Goal: Complete application form: Complete application form

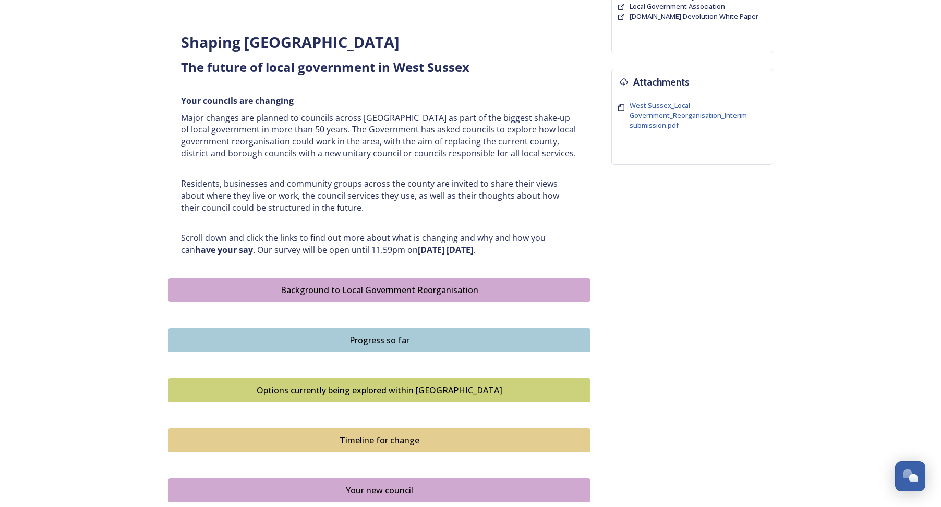
scroll to position [365, 0]
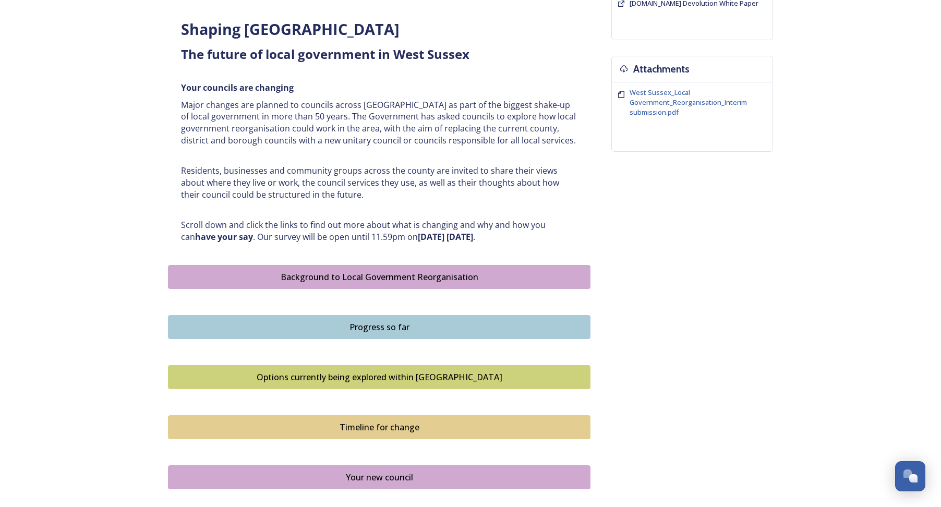
click at [357, 283] on div "Background to Local Government Reorganisation" at bounding box center [379, 277] width 411 height 13
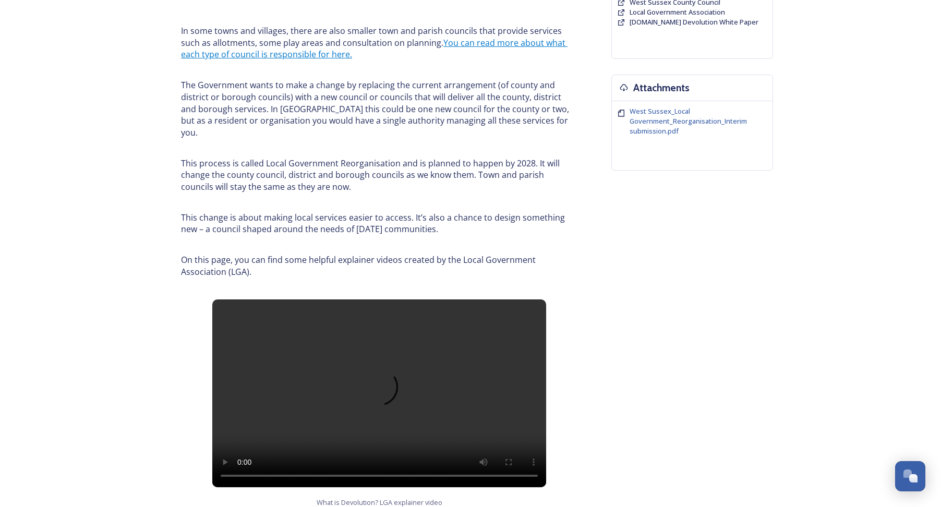
scroll to position [365, 0]
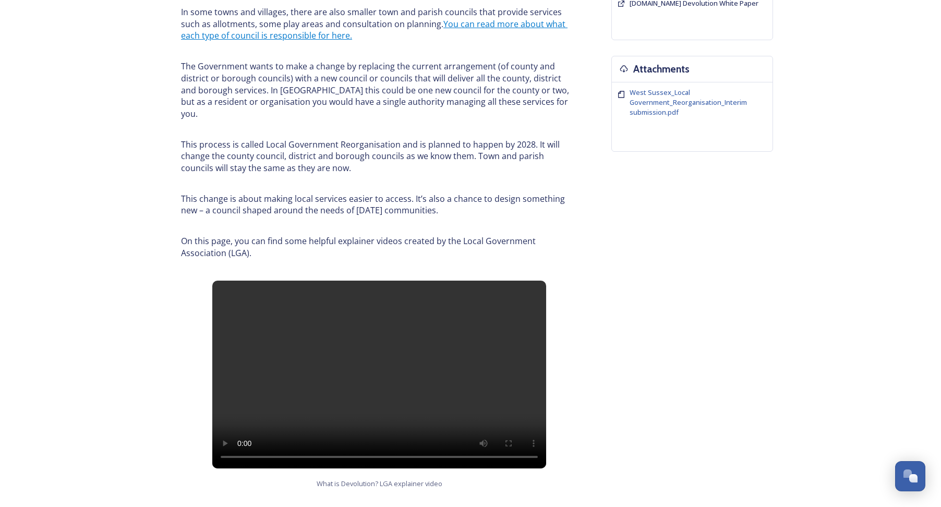
click at [348, 367] on video at bounding box center [379, 375] width 334 height 188
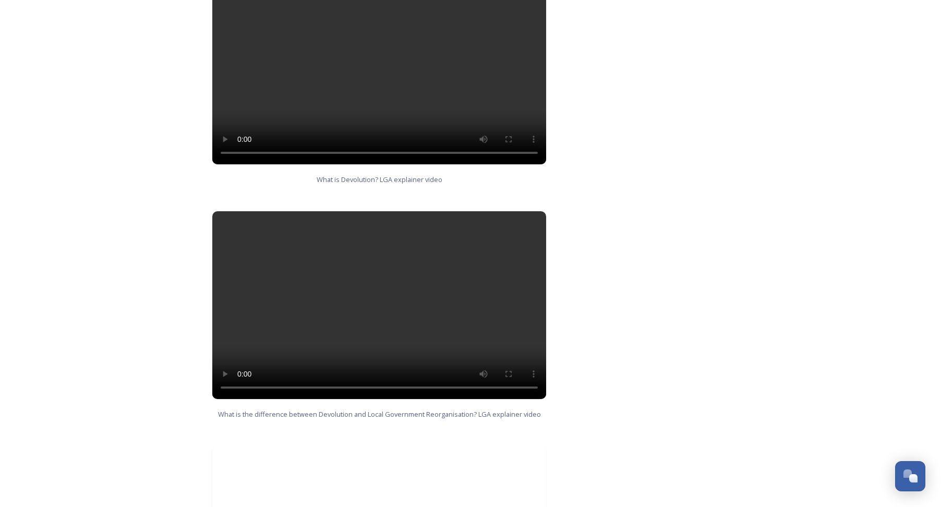
scroll to position [678, 0]
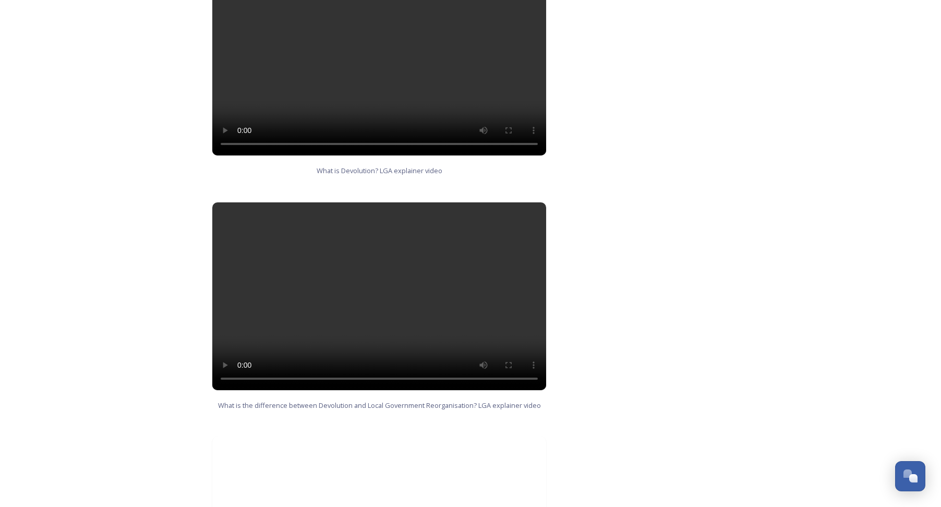
click at [350, 333] on video at bounding box center [379, 296] width 334 height 188
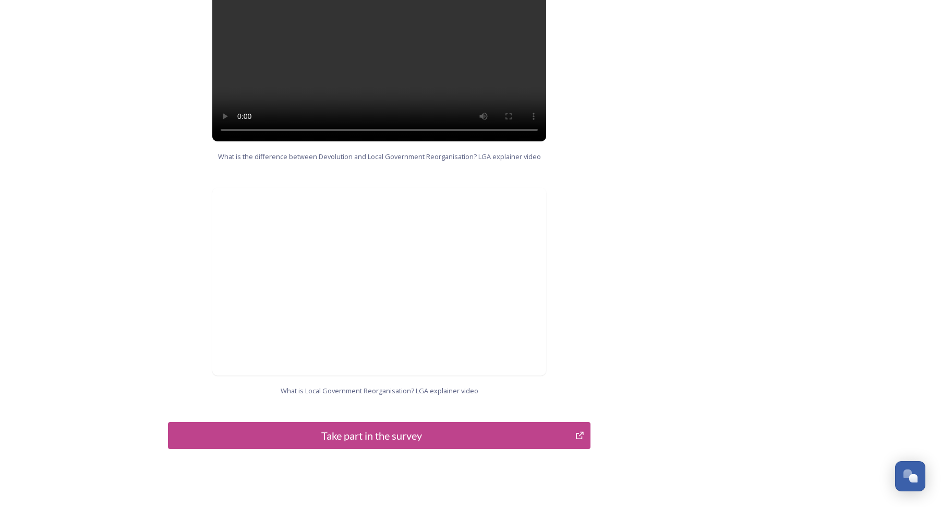
scroll to position [940, 0]
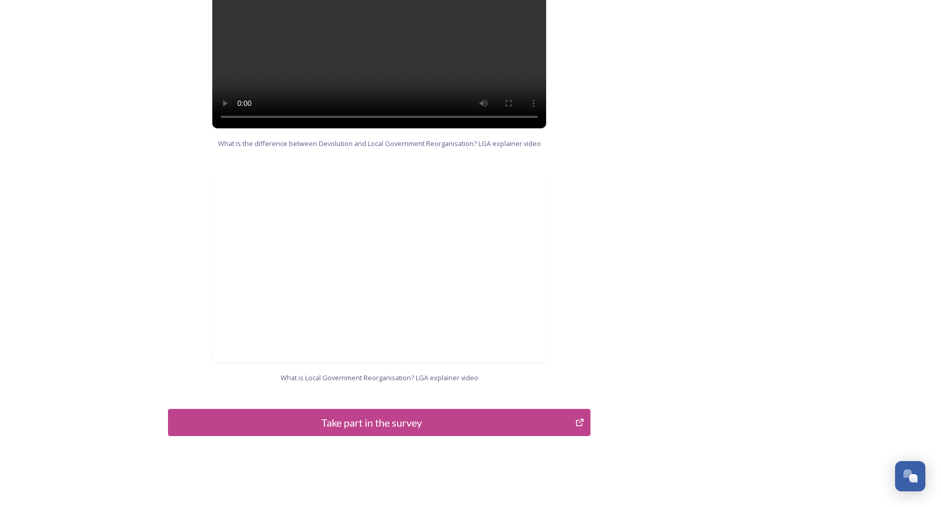
click at [578, 419] on icon "Take part in the survey" at bounding box center [579, 422] width 7 height 7
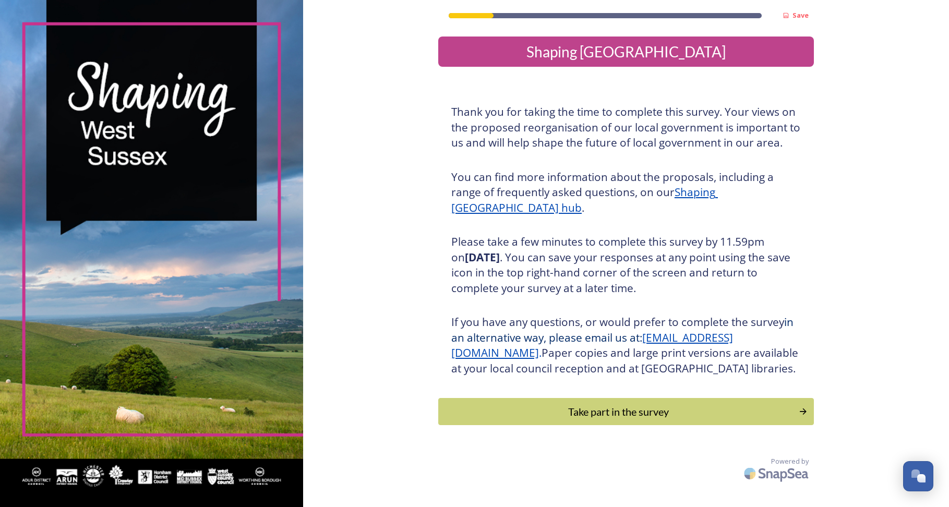
click at [804, 417] on icon "Continue" at bounding box center [803, 412] width 10 height 10
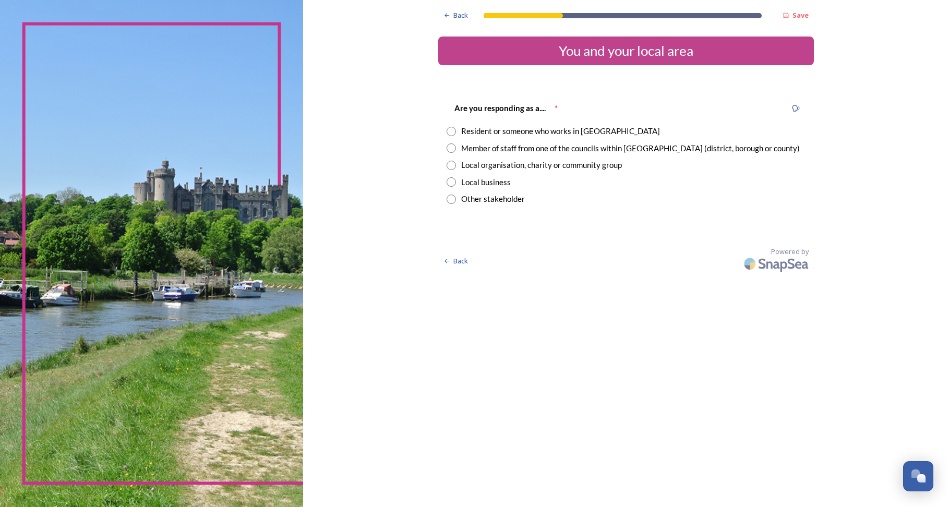
click at [451, 146] on input "radio" at bounding box center [451, 148] width 9 height 9
radio input "true"
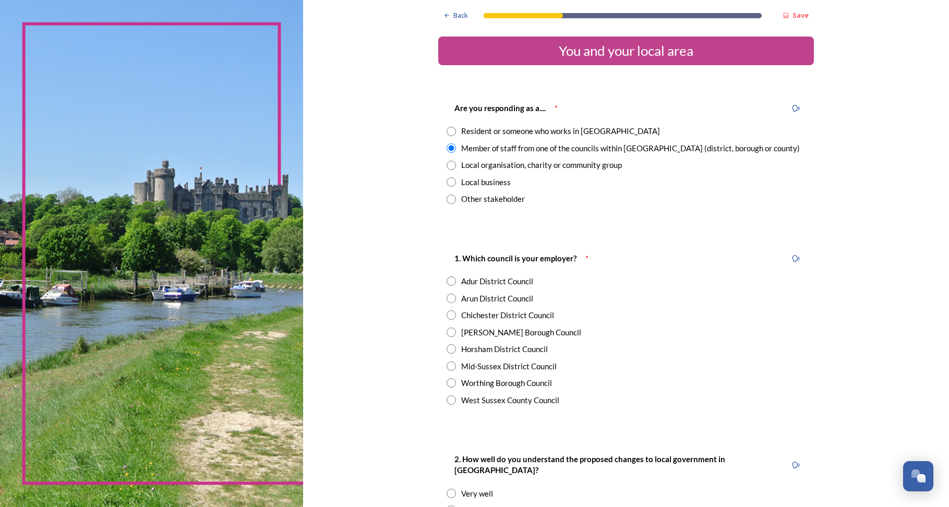
click at [447, 402] on input "radio" at bounding box center [451, 400] width 9 height 9
radio input "true"
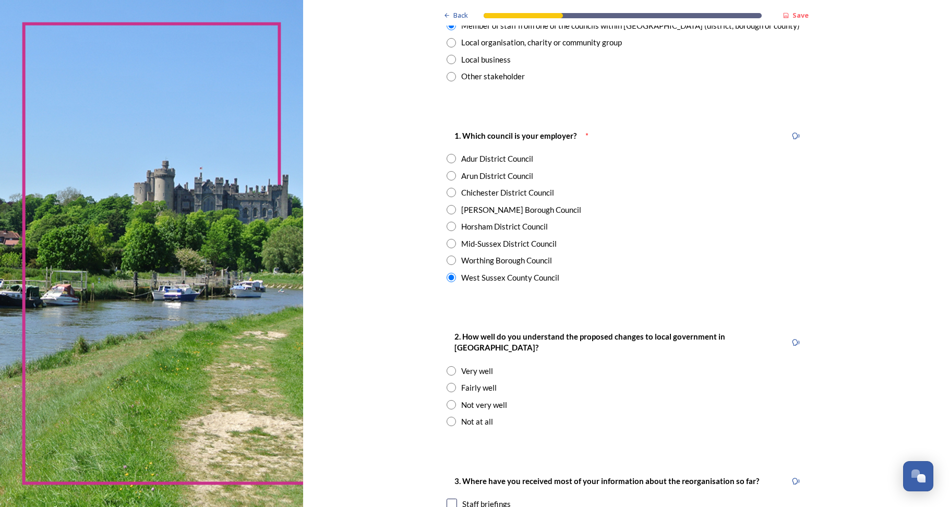
scroll to position [157, 0]
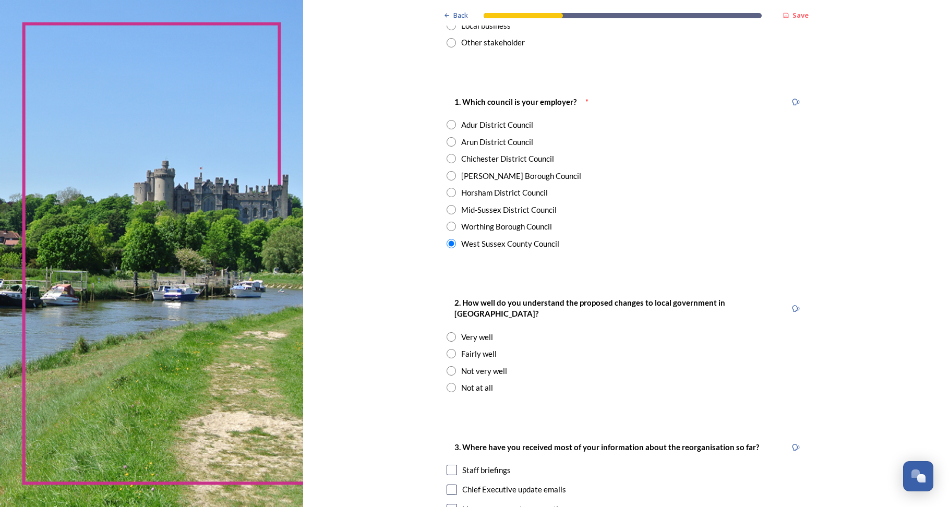
click at [447, 366] on input "radio" at bounding box center [451, 370] width 9 height 9
radio input "true"
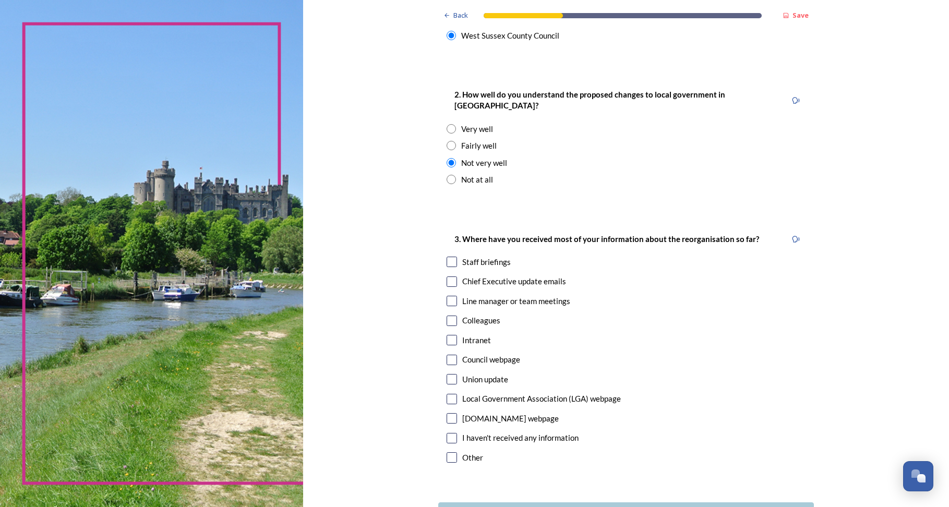
scroll to position [365, 0]
click at [450, 256] on input "checkbox" at bounding box center [452, 261] width 10 height 10
checkbox input "true"
click at [447, 354] on input "checkbox" at bounding box center [452, 359] width 10 height 10
checkbox input "true"
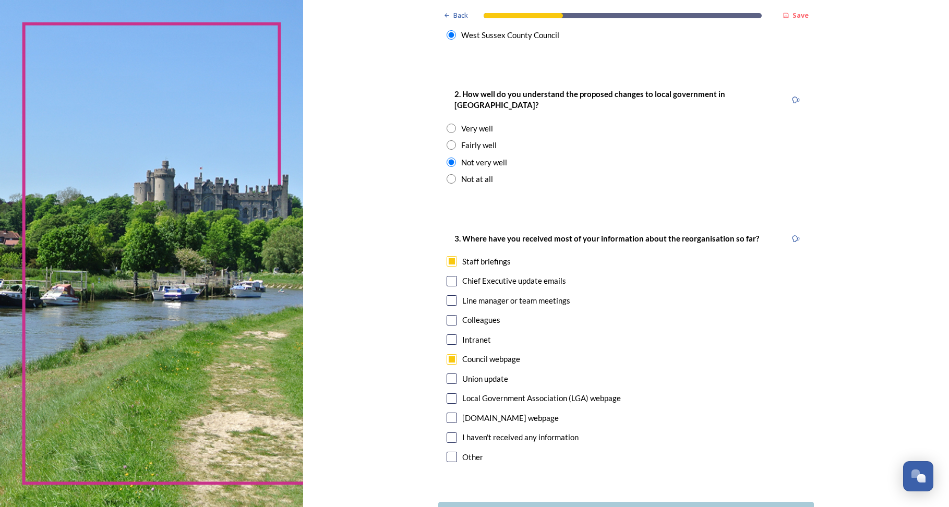
click at [448, 276] on input "checkbox" at bounding box center [452, 281] width 10 height 10
checkbox input "true"
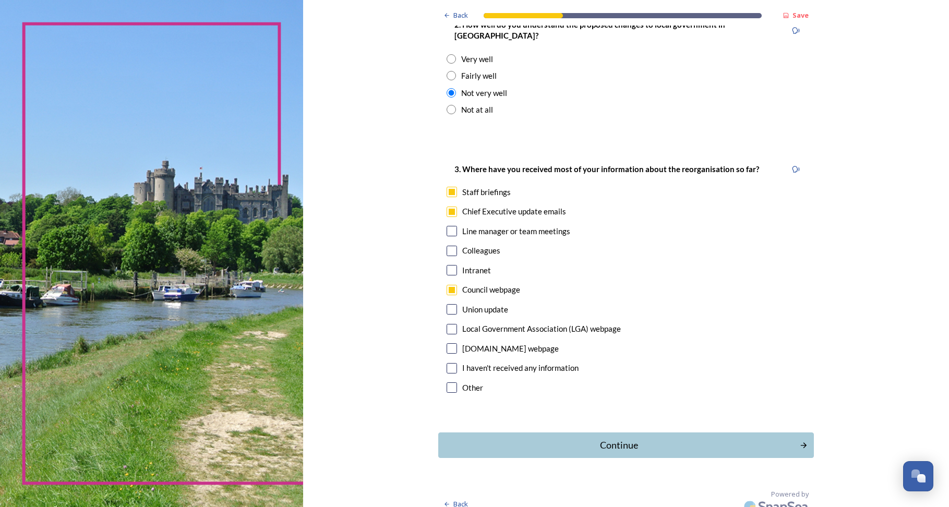
scroll to position [435, 0]
click at [780, 438] on div "Continue" at bounding box center [618, 445] width 353 height 14
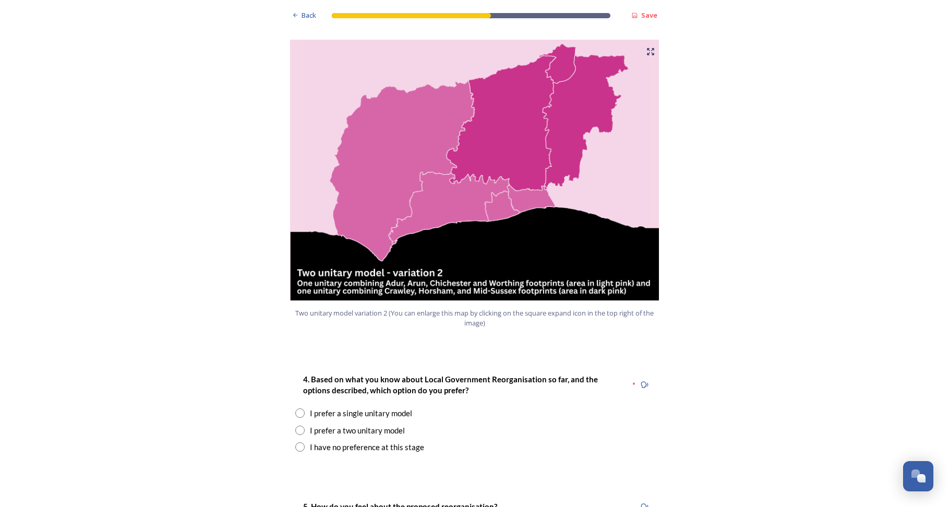
scroll to position [1096, 0]
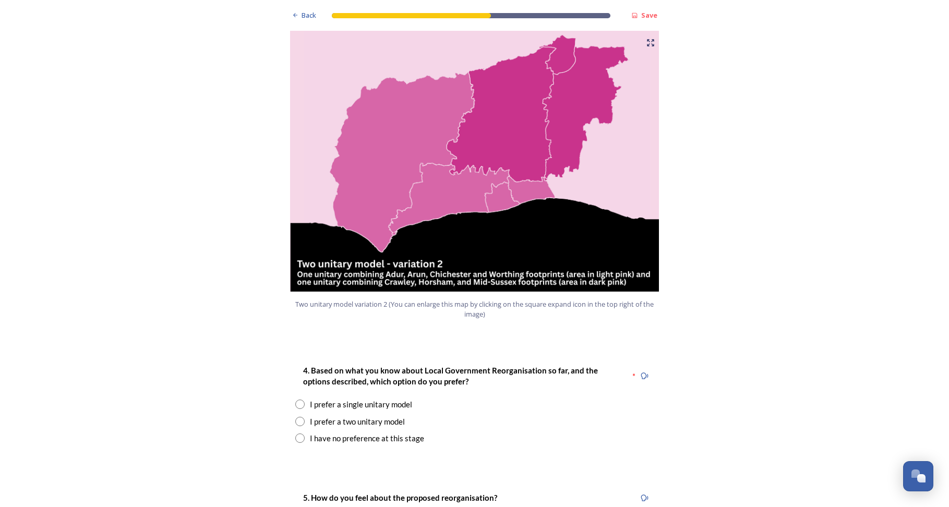
click at [297, 400] on input "radio" at bounding box center [299, 404] width 9 height 9
radio input "true"
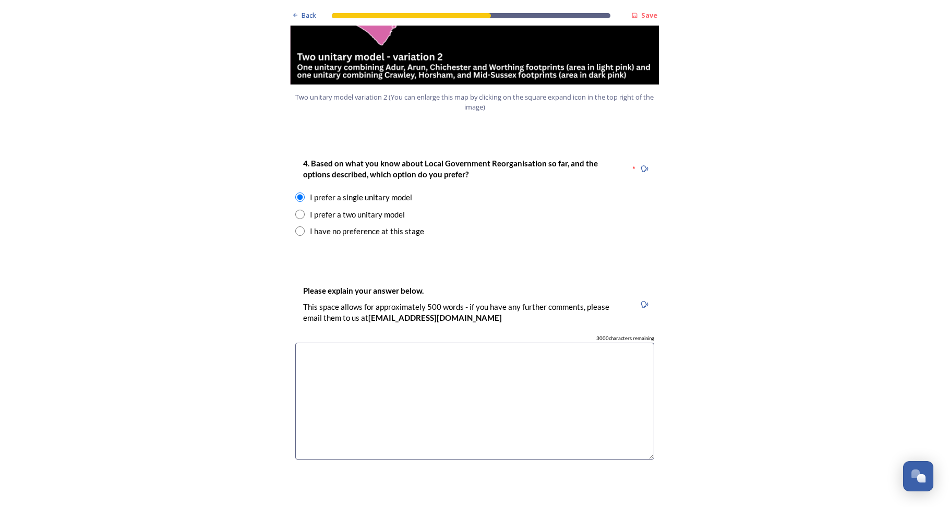
scroll to position [1305, 0]
click at [366, 341] on textarea at bounding box center [474, 399] width 359 height 117
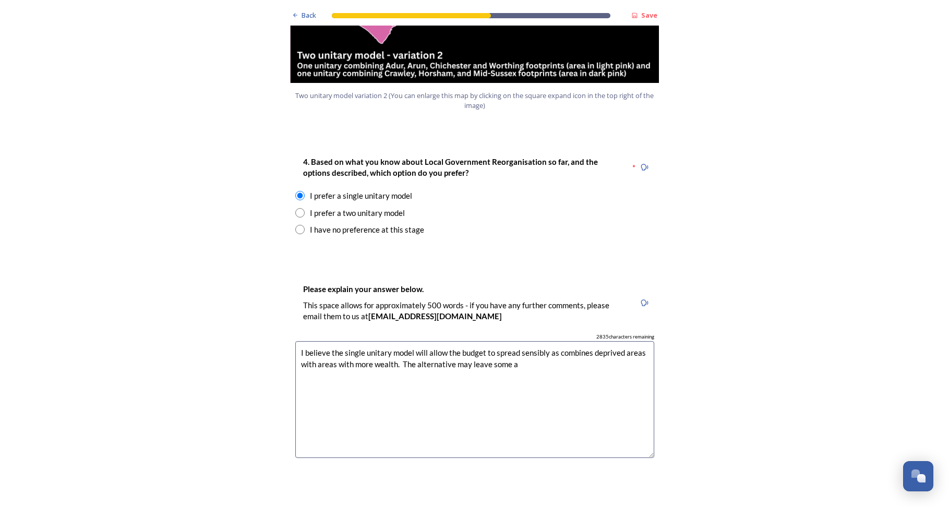
click at [336, 341] on textarea "I believe the single unitary model will allow the budget to spread sensibly as …" at bounding box center [474, 399] width 359 height 117
click at [512, 341] on textarea "I believe the single unitary model will allow the budget to spread sensibly as …" at bounding box center [474, 399] width 359 height 117
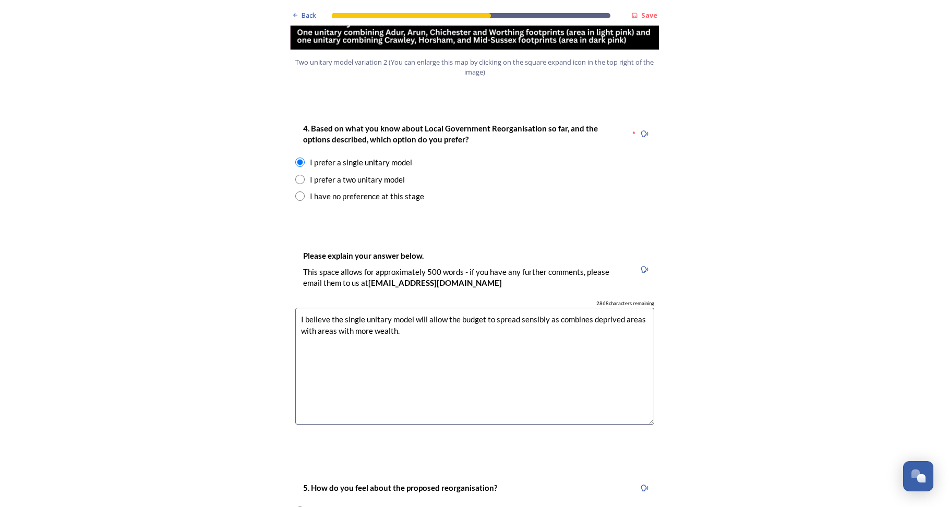
scroll to position [1357, 0]
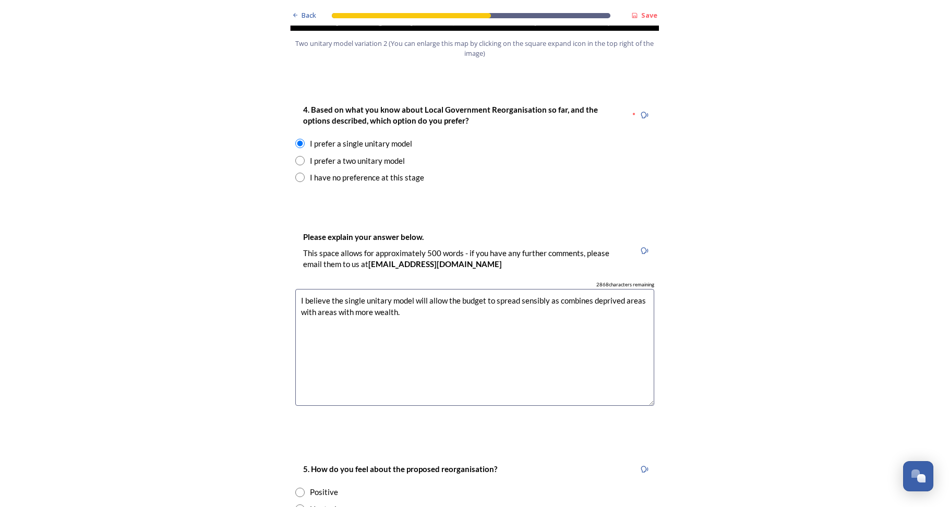
click at [493, 289] on textarea "I believe the single unitary model will allow the budget to spread sensibly as …" at bounding box center [474, 347] width 359 height 117
click at [492, 289] on textarea "I believe the single unitary model will allow the budget to spread sensibly as …" at bounding box center [474, 347] width 359 height 117
click at [555, 289] on textarea "I believe the single unitary model will allow the budget to be spread sensibly …" at bounding box center [474, 347] width 359 height 117
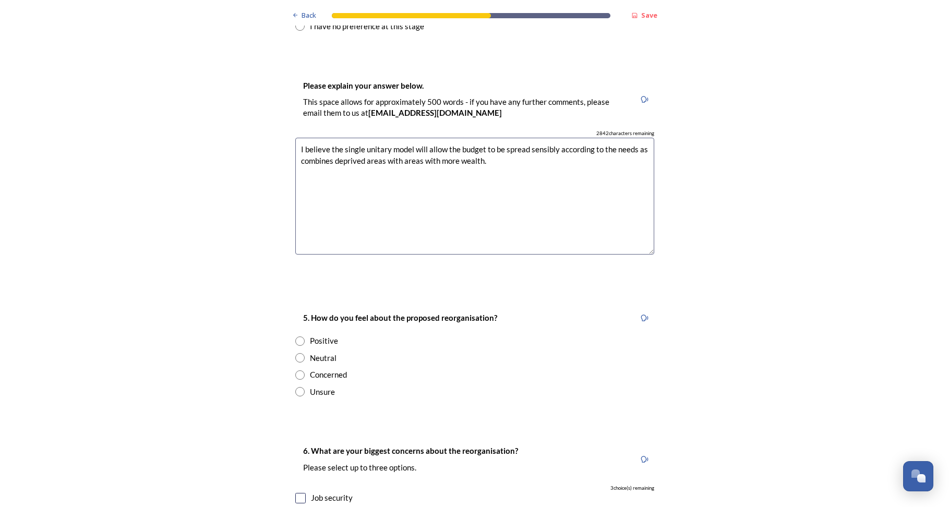
scroll to position [1513, 0]
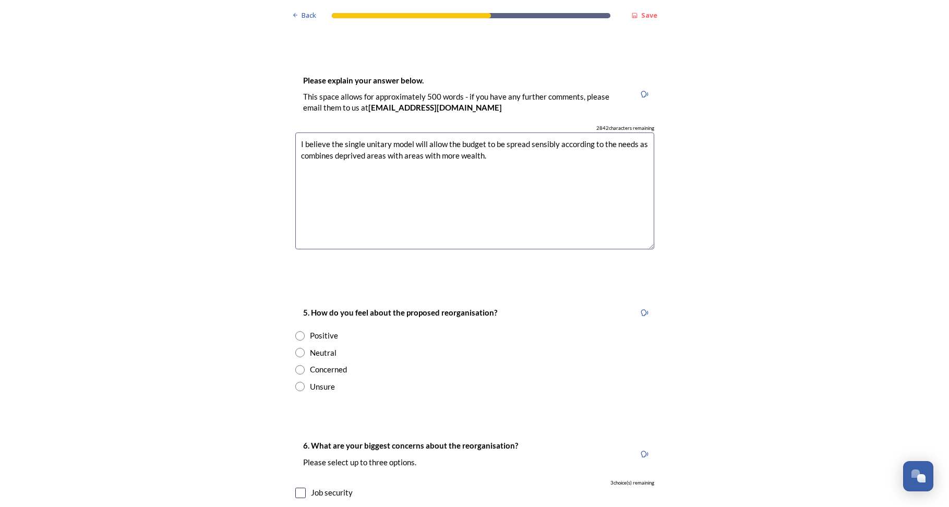
type textarea "I believe the single unitary model will allow the budget to be spread sensibly …"
click at [297, 365] on input "radio" at bounding box center [299, 369] width 9 height 9
radio input "true"
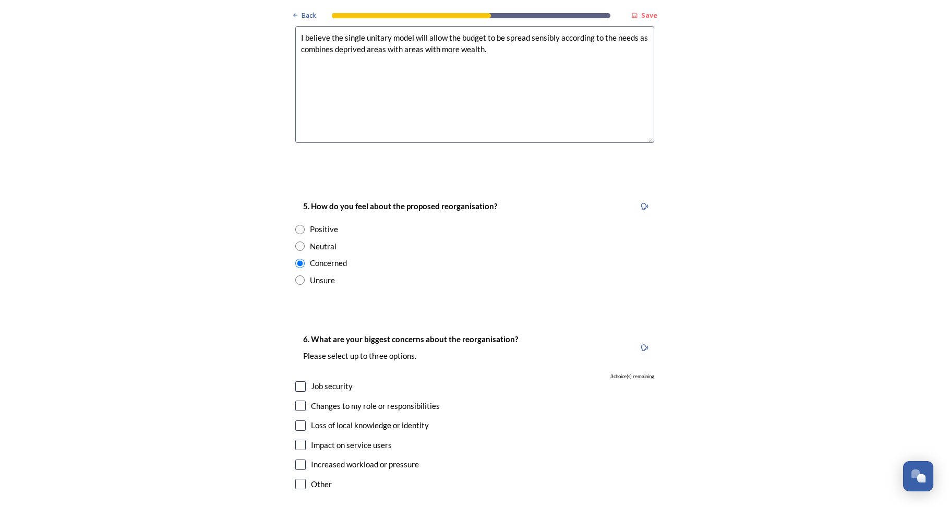
scroll to position [1670, 0]
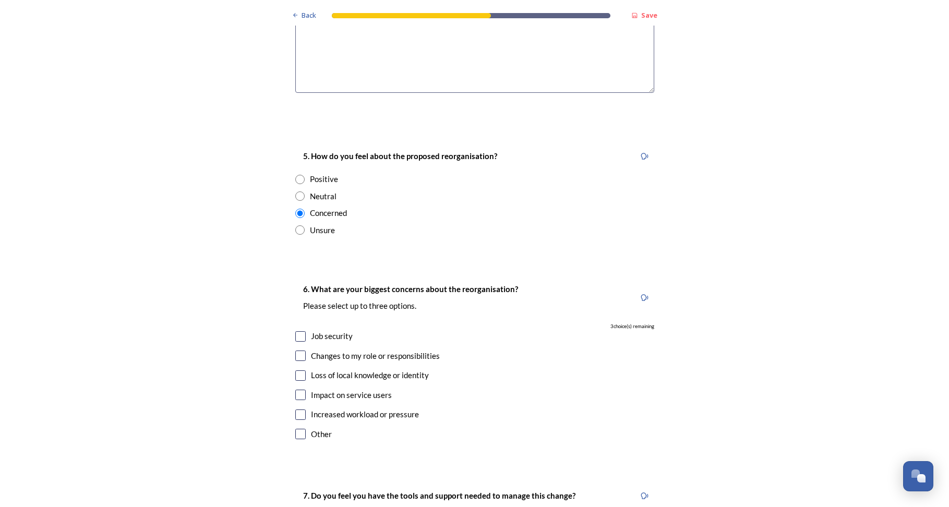
drag, startPoint x: 299, startPoint y: 384, endPoint x: 298, endPoint y: 378, distance: 5.8
click at [299, 410] on input "checkbox" at bounding box center [300, 415] width 10 height 10
checkbox input "true"
click at [296, 390] on input "checkbox" at bounding box center [300, 395] width 10 height 10
checkbox input "true"
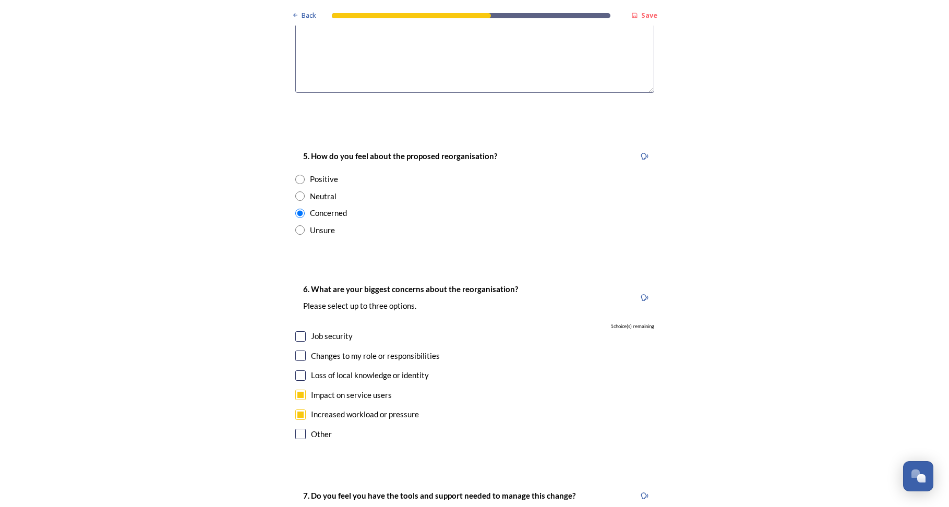
click at [296, 371] on input "checkbox" at bounding box center [300, 376] width 10 height 10
checkbox input "true"
click at [296, 351] on input "checkbox" at bounding box center [300, 356] width 10 height 10
checkbox input "false"
click at [296, 350] on div "Changes to my role or responsibilities" at bounding box center [474, 356] width 359 height 12
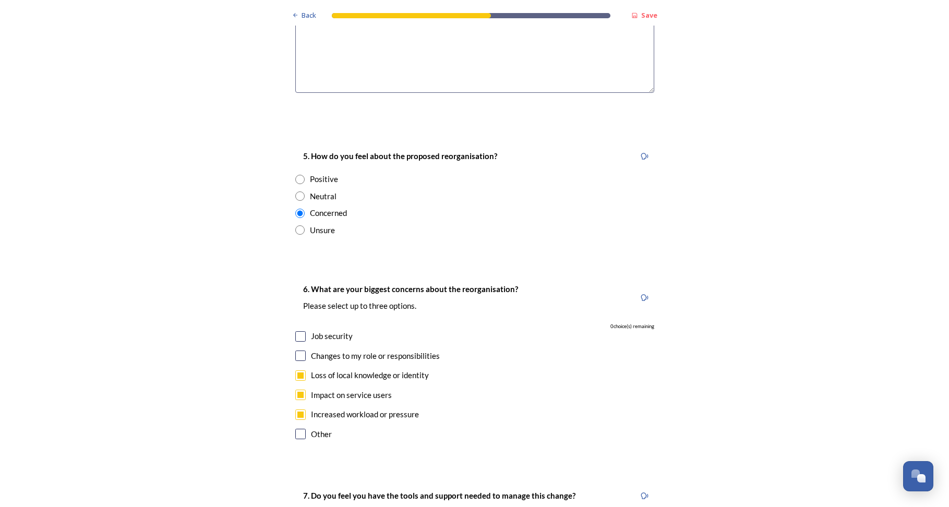
click at [299, 371] on input "checkbox" at bounding box center [300, 376] width 10 height 10
checkbox input "false"
click at [297, 351] on input "checkbox" at bounding box center [300, 356] width 10 height 10
checkbox input "true"
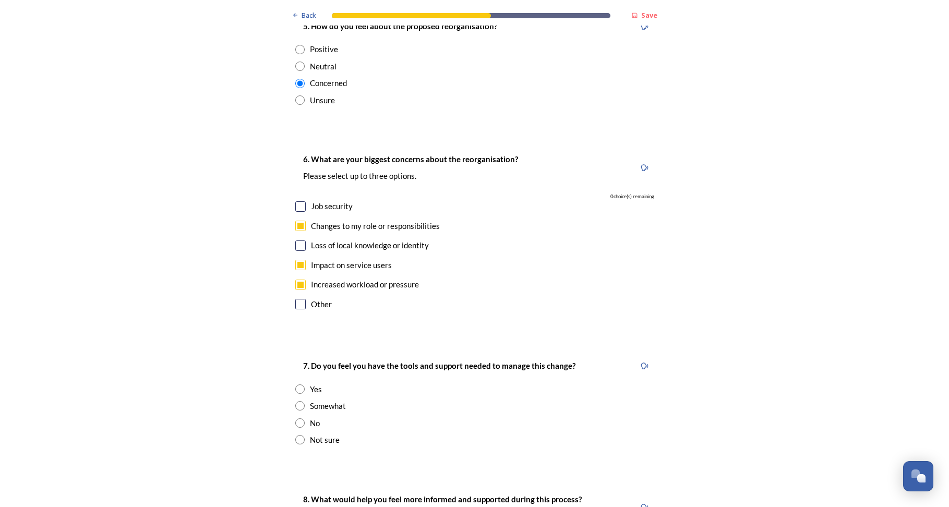
scroll to position [1827, 0]
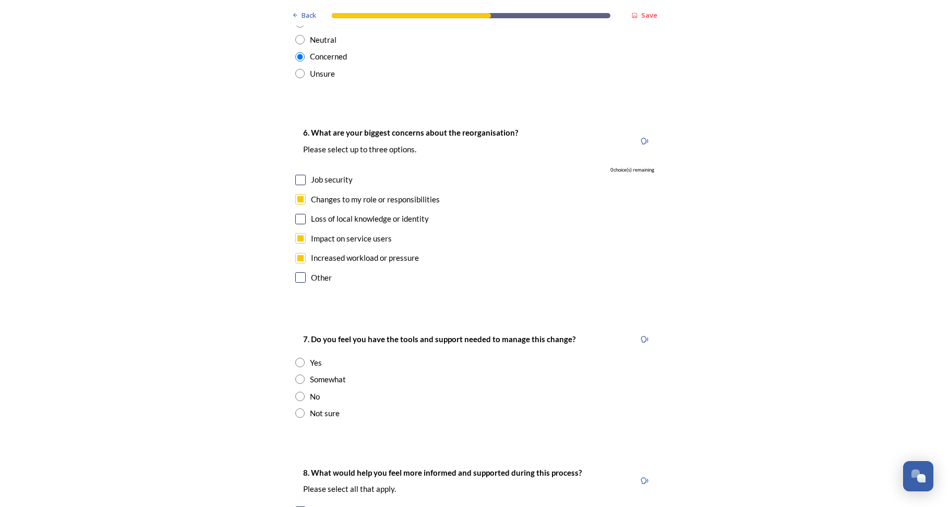
click at [296, 409] on input "radio" at bounding box center [299, 413] width 9 height 9
radio input "true"
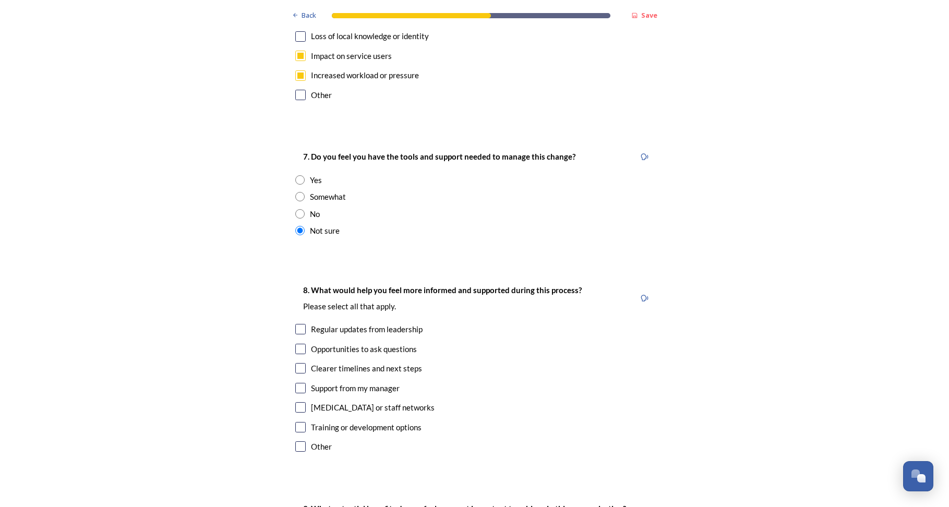
scroll to position [2087, 0]
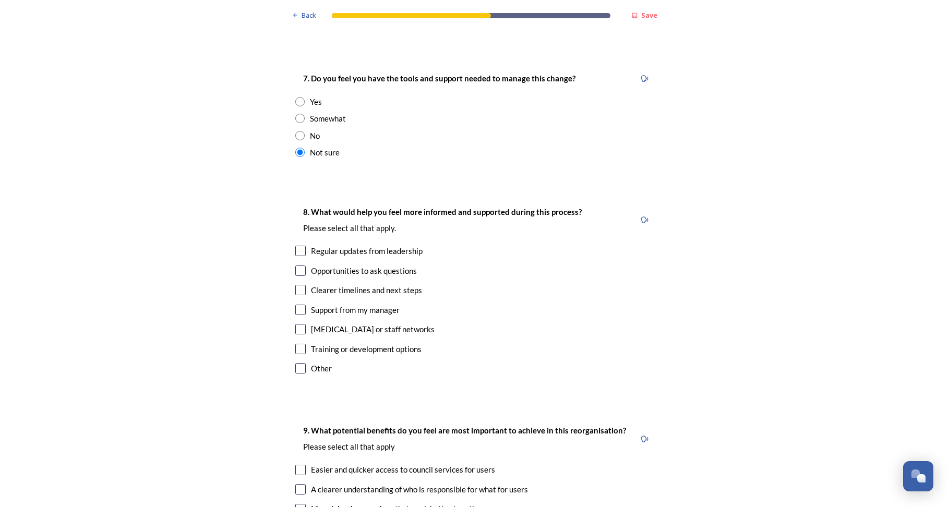
click at [298, 246] on input "checkbox" at bounding box center [300, 251] width 10 height 10
checkbox input "true"
click at [299, 285] on input "checkbox" at bounding box center [300, 290] width 10 height 10
checkbox input "true"
click at [297, 344] on input "checkbox" at bounding box center [300, 349] width 10 height 10
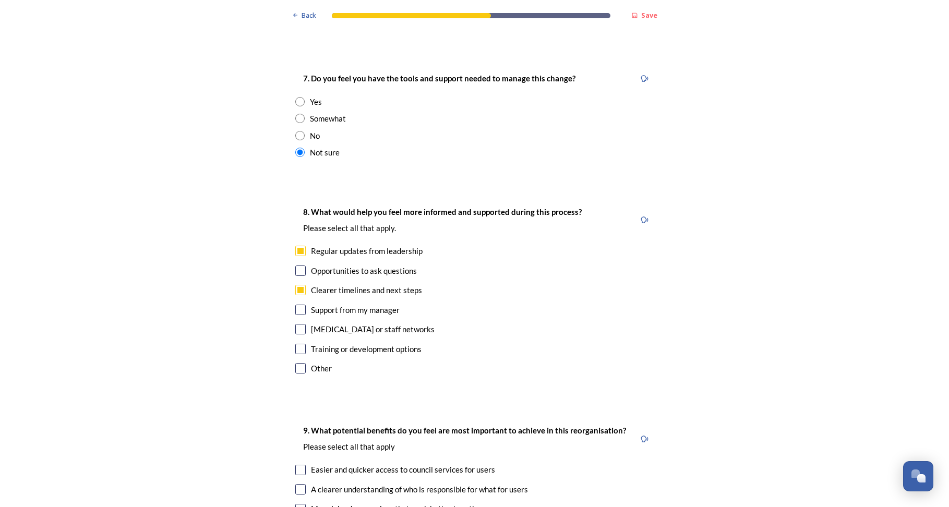
checkbox input "true"
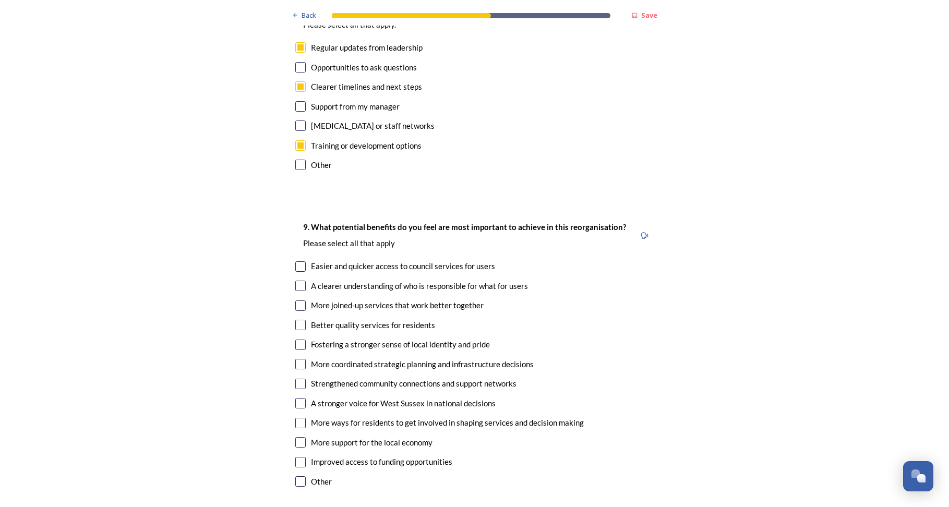
scroll to position [2296, 0]
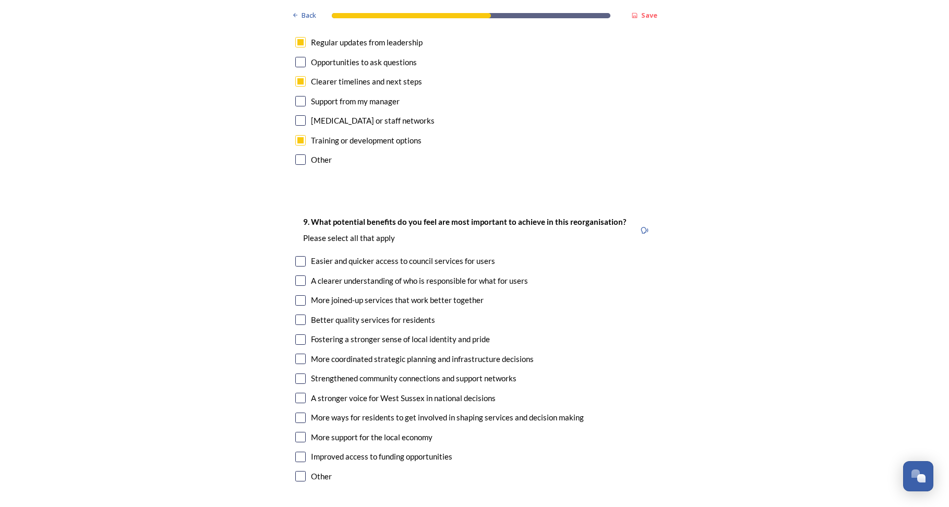
click at [298, 295] on input "checkbox" at bounding box center [300, 300] width 10 height 10
checkbox input "true"
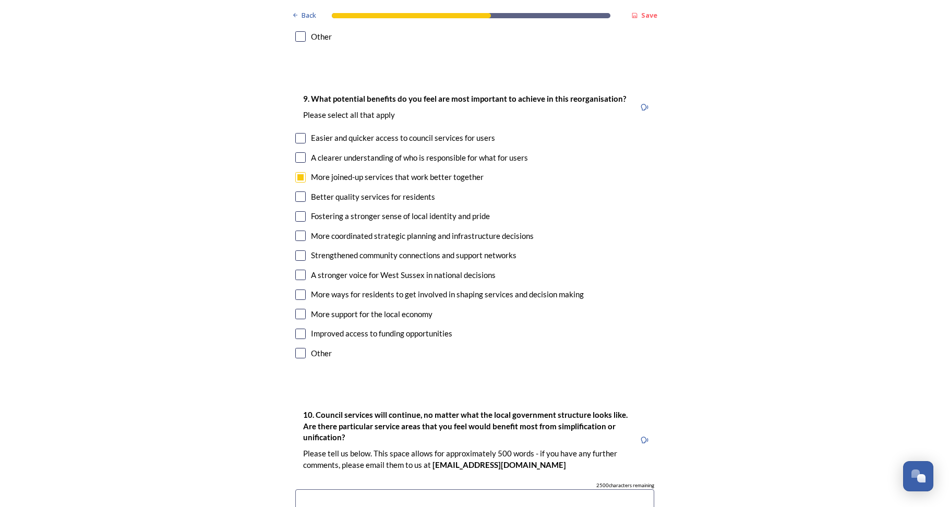
scroll to position [2401, 0]
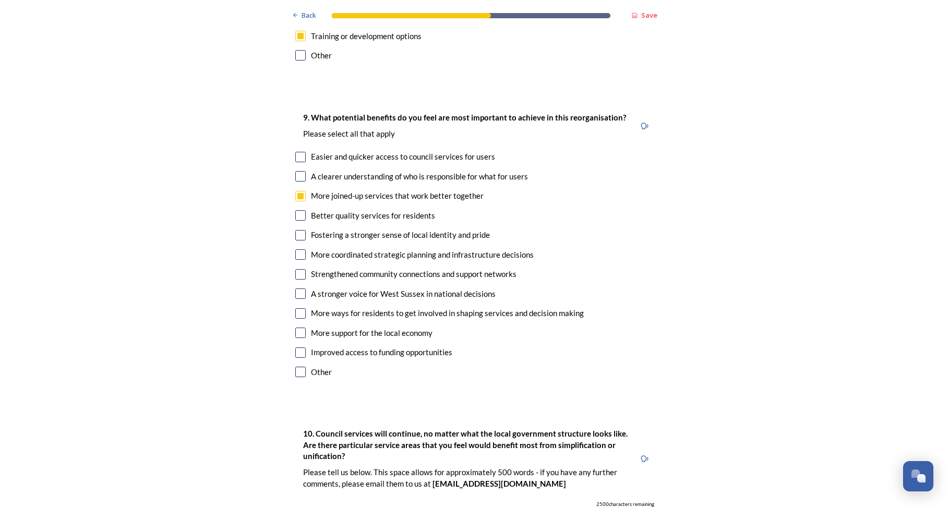
click at [296, 152] on input "checkbox" at bounding box center [300, 157] width 10 height 10
checkbox input "true"
click at [295, 308] on input "checkbox" at bounding box center [300, 313] width 10 height 10
checkbox input "true"
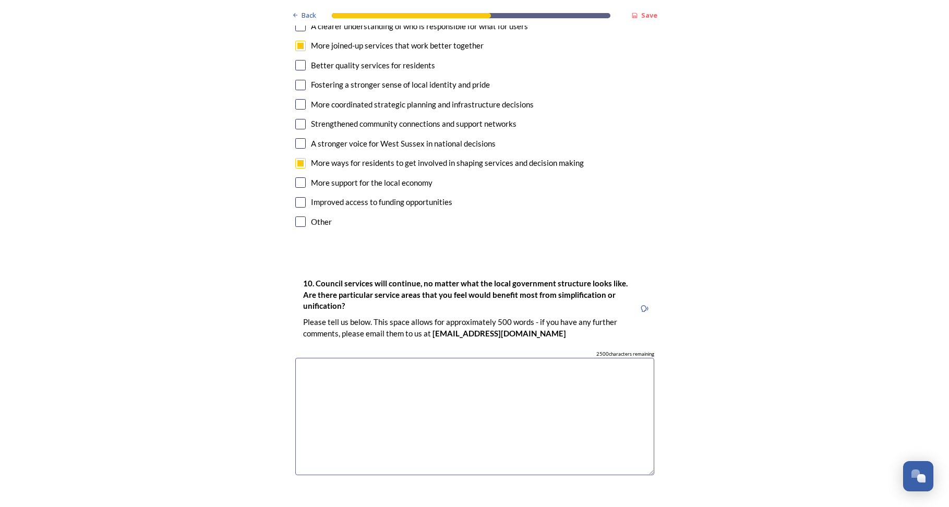
scroll to position [2557, 0]
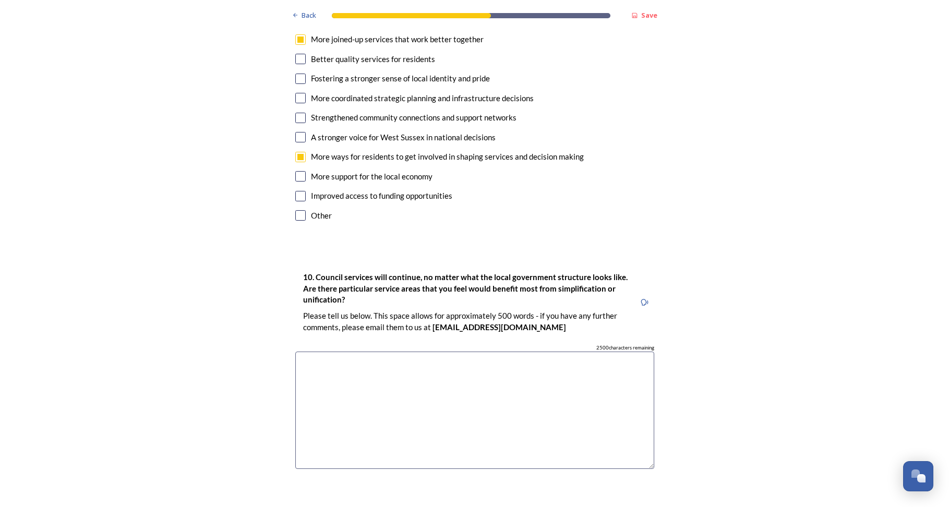
click at [298, 191] on input "checkbox" at bounding box center [300, 196] width 10 height 10
click at [297, 191] on input "checkbox" at bounding box center [300, 196] width 10 height 10
checkbox input "false"
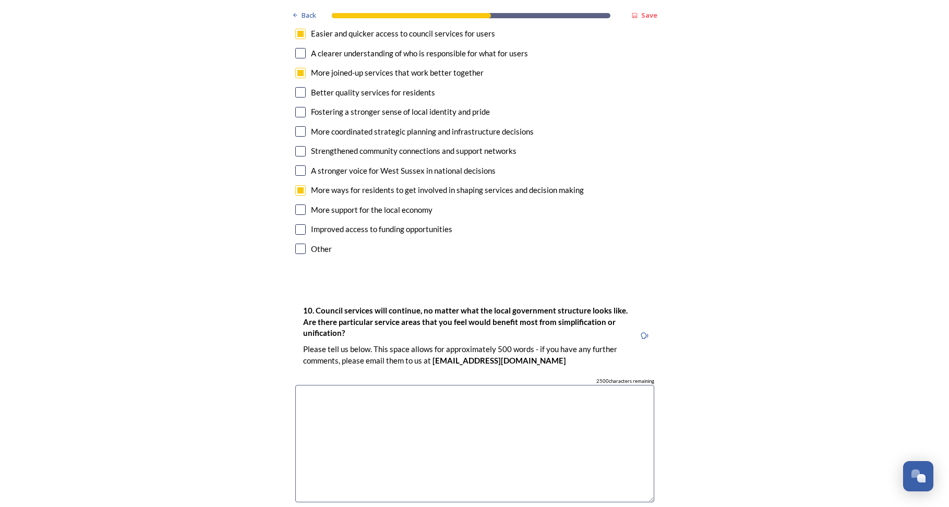
scroll to position [2505, 0]
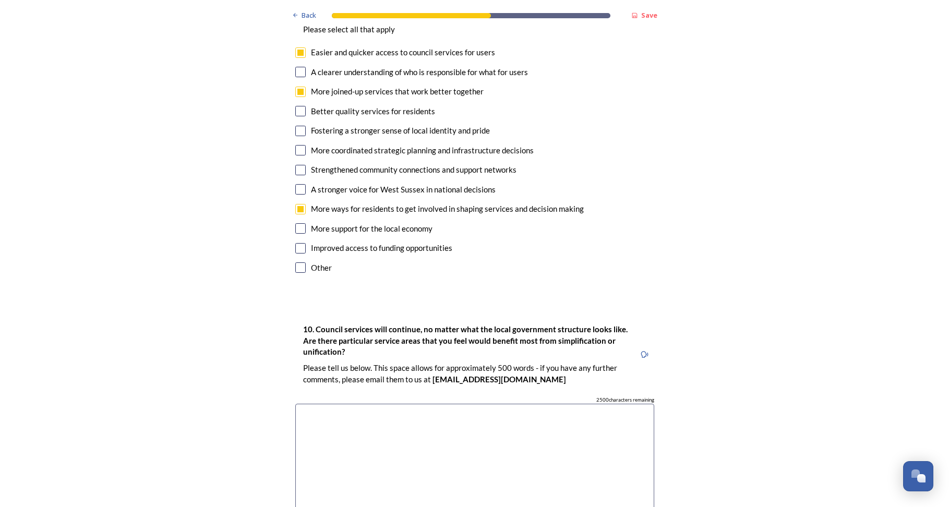
click at [299, 184] on input "checkbox" at bounding box center [300, 189] width 10 height 10
checkbox input "true"
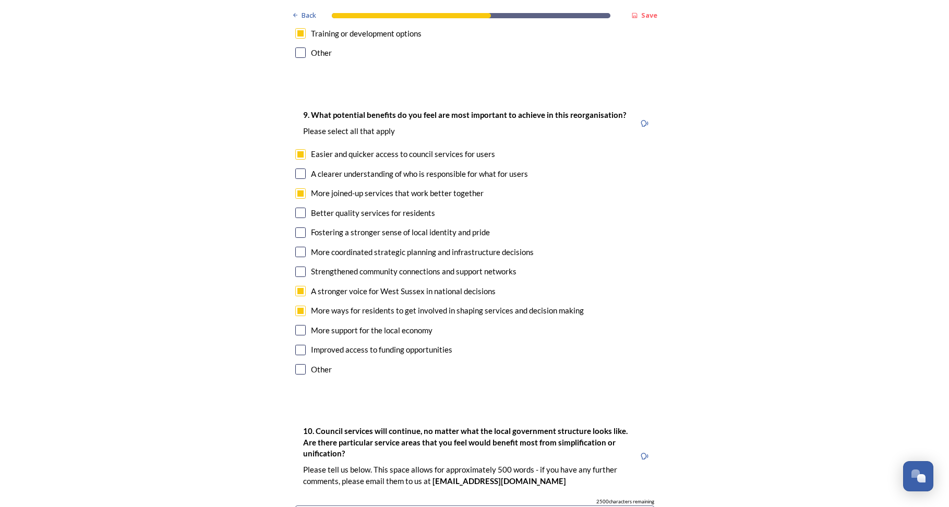
scroll to position [2401, 0]
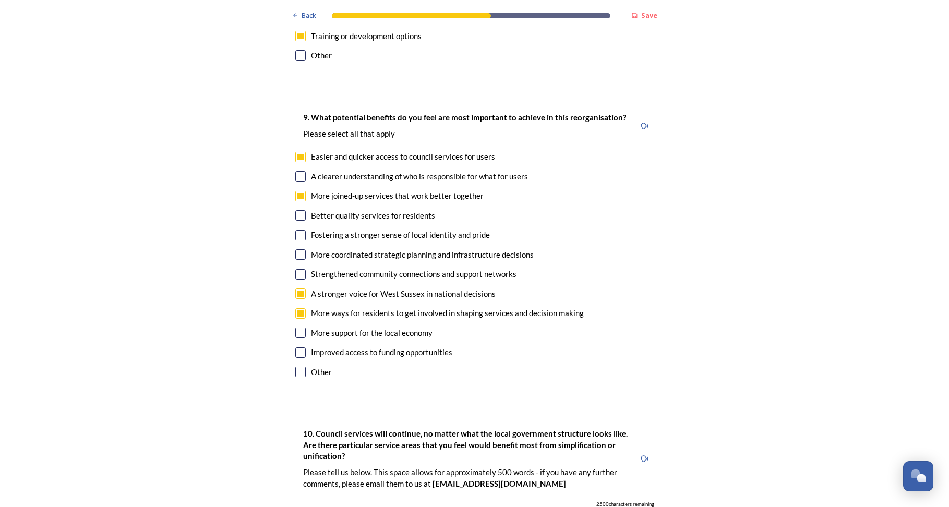
click at [297, 171] on input "checkbox" at bounding box center [300, 176] width 10 height 10
checkbox input "true"
click at [297, 210] on input "checkbox" at bounding box center [300, 215] width 10 height 10
checkbox input "true"
click at [299, 230] on input "checkbox" at bounding box center [300, 235] width 10 height 10
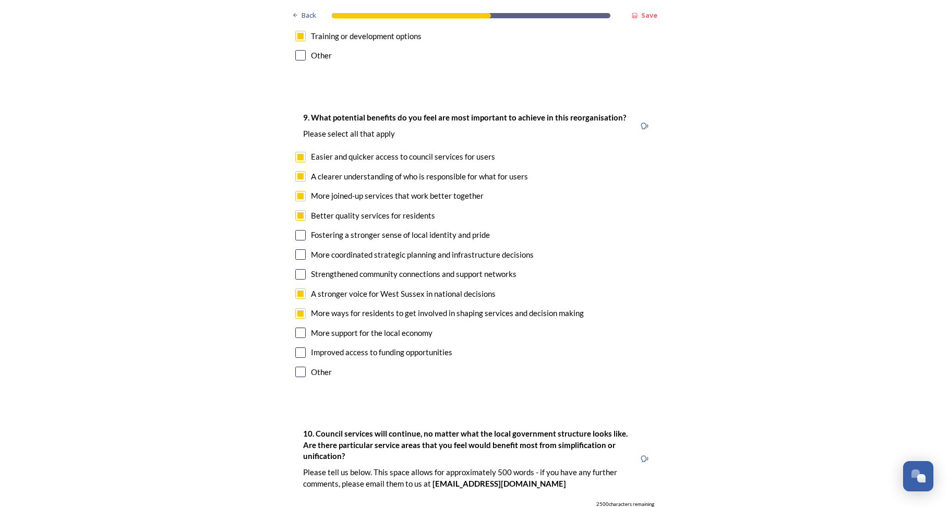
checkbox input "true"
click at [299, 249] on input "checkbox" at bounding box center [300, 254] width 10 height 10
checkbox input "true"
click at [300, 269] on input "checkbox" at bounding box center [300, 274] width 10 height 10
checkbox input "true"
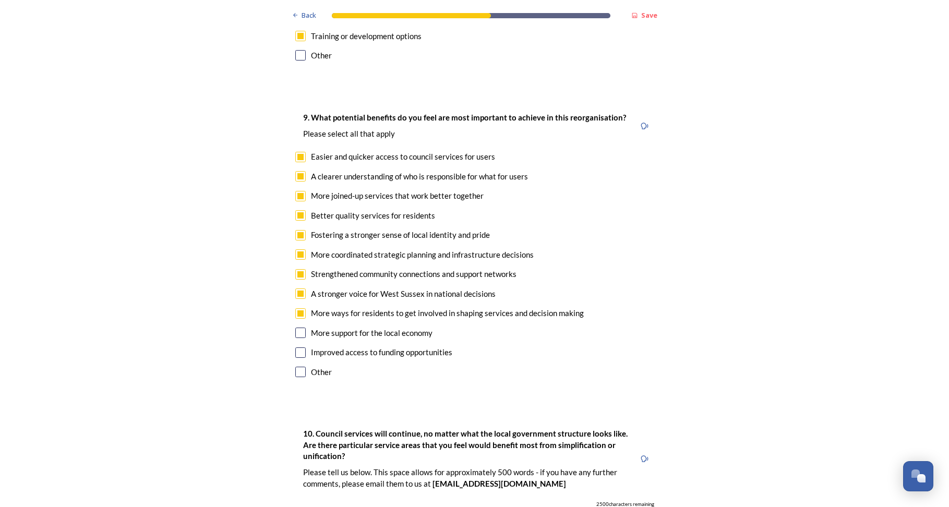
click at [299, 328] on input "checkbox" at bounding box center [300, 333] width 10 height 10
checkbox input "true"
click at [300, 348] on input "checkbox" at bounding box center [300, 353] width 10 height 10
checkbox input "true"
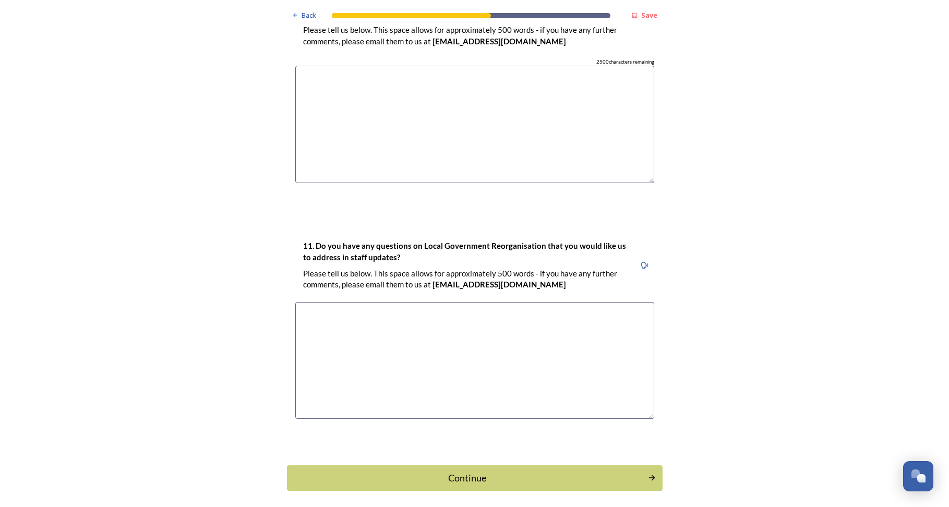
scroll to position [2857, 0]
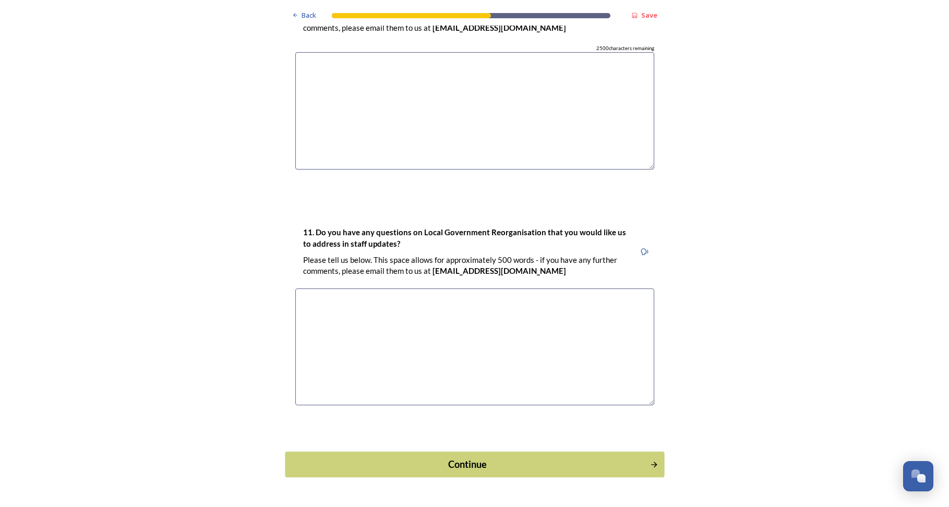
click at [650, 460] on icon "Continue" at bounding box center [654, 464] width 9 height 9
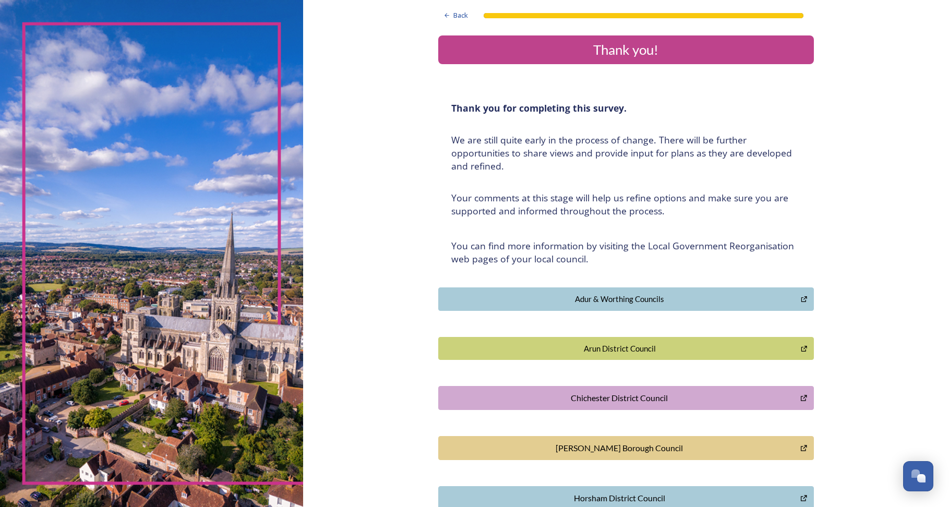
scroll to position [0, 0]
